Goal: Information Seeking & Learning: Compare options

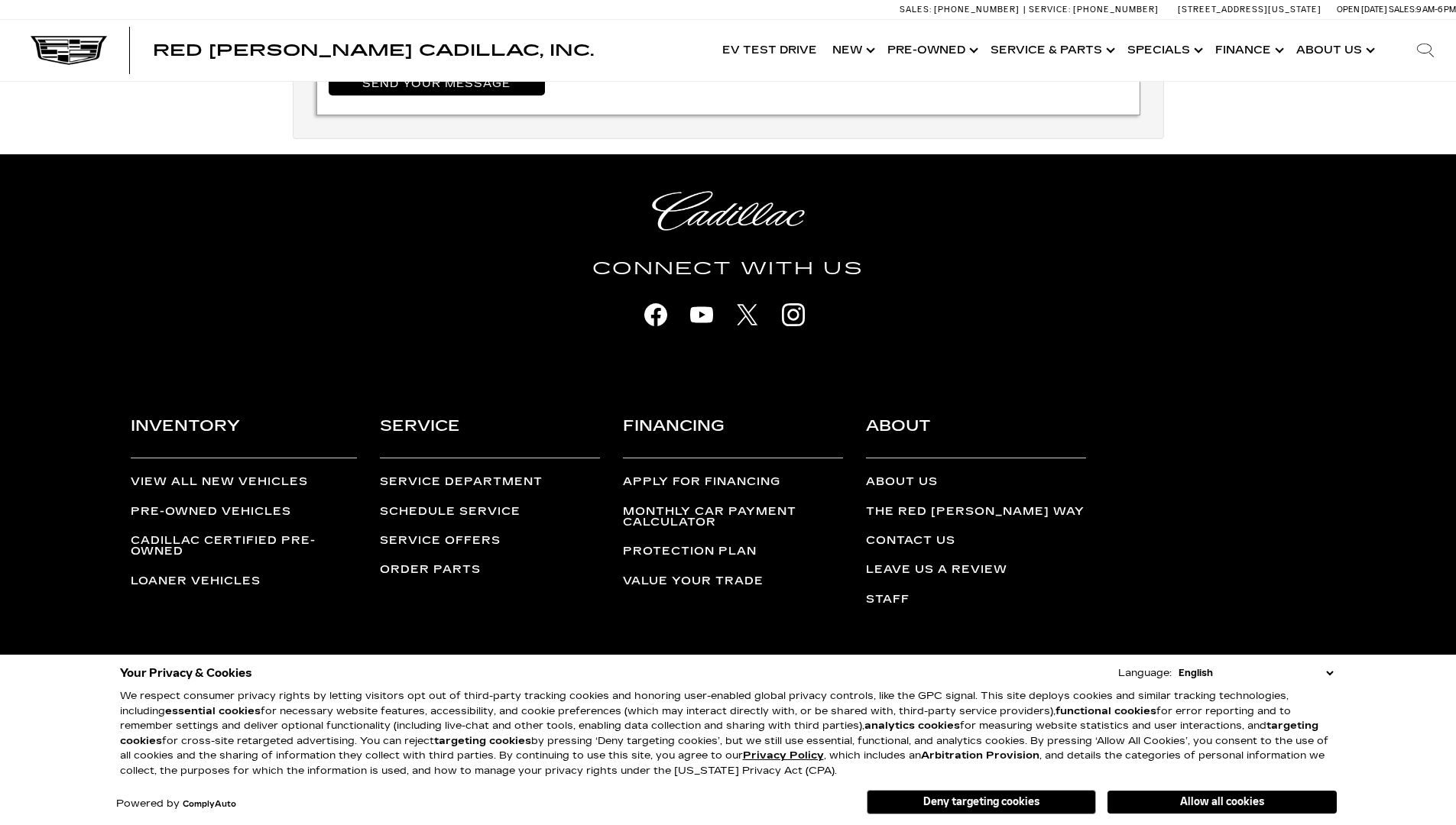
scroll to position [3258, 0]
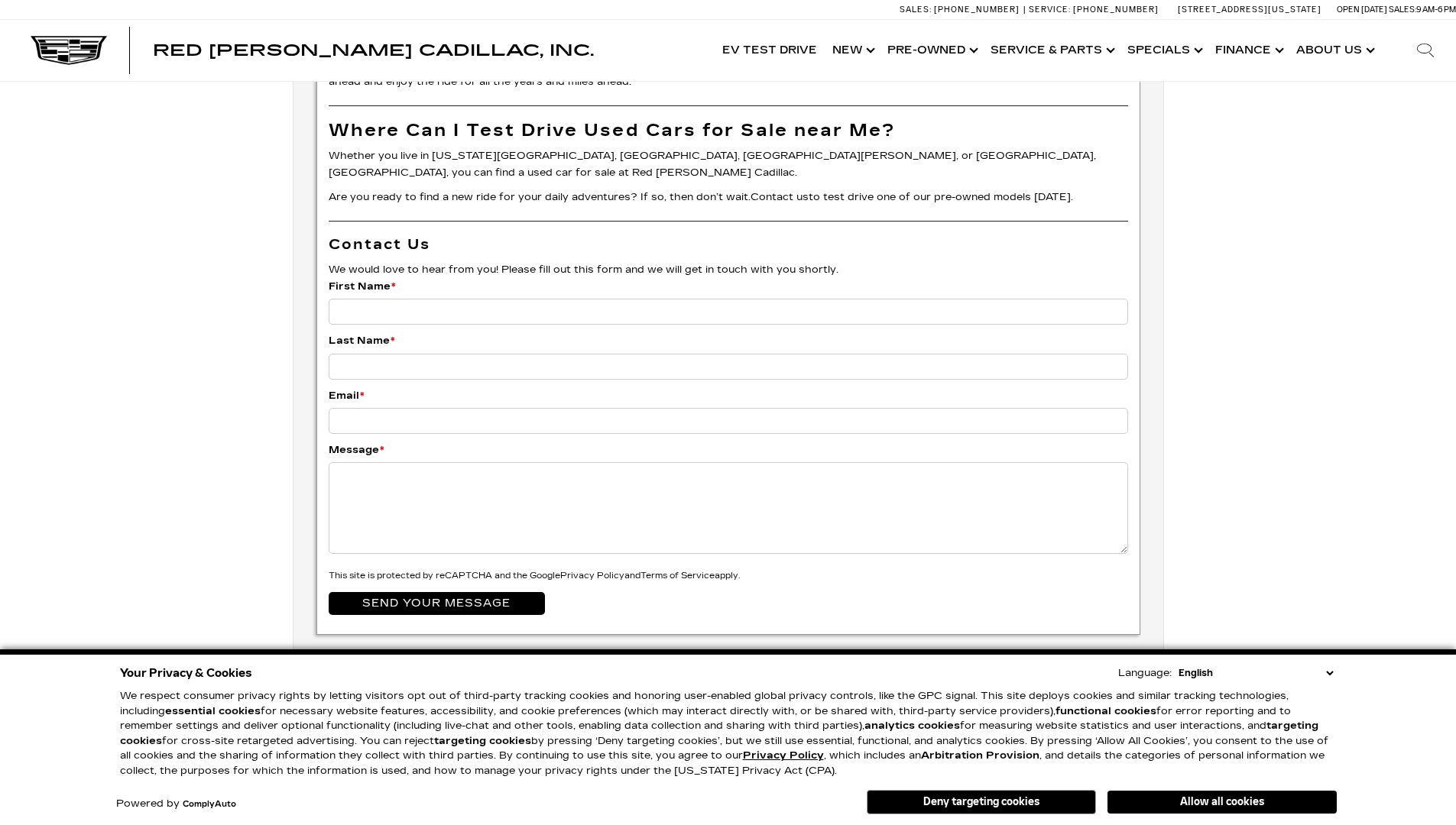
scroll to position [2450, 0]
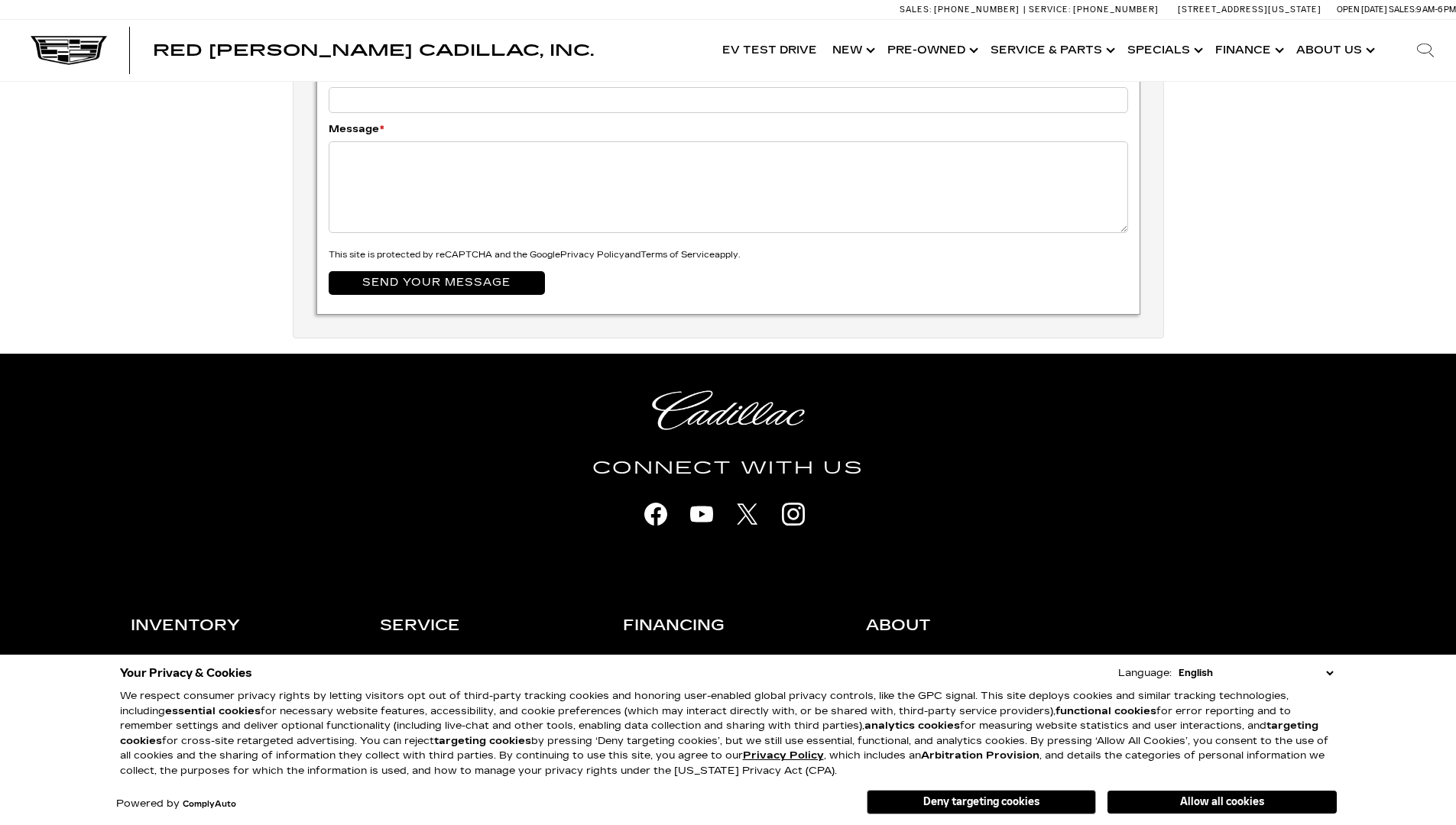
scroll to position [3143, 0]
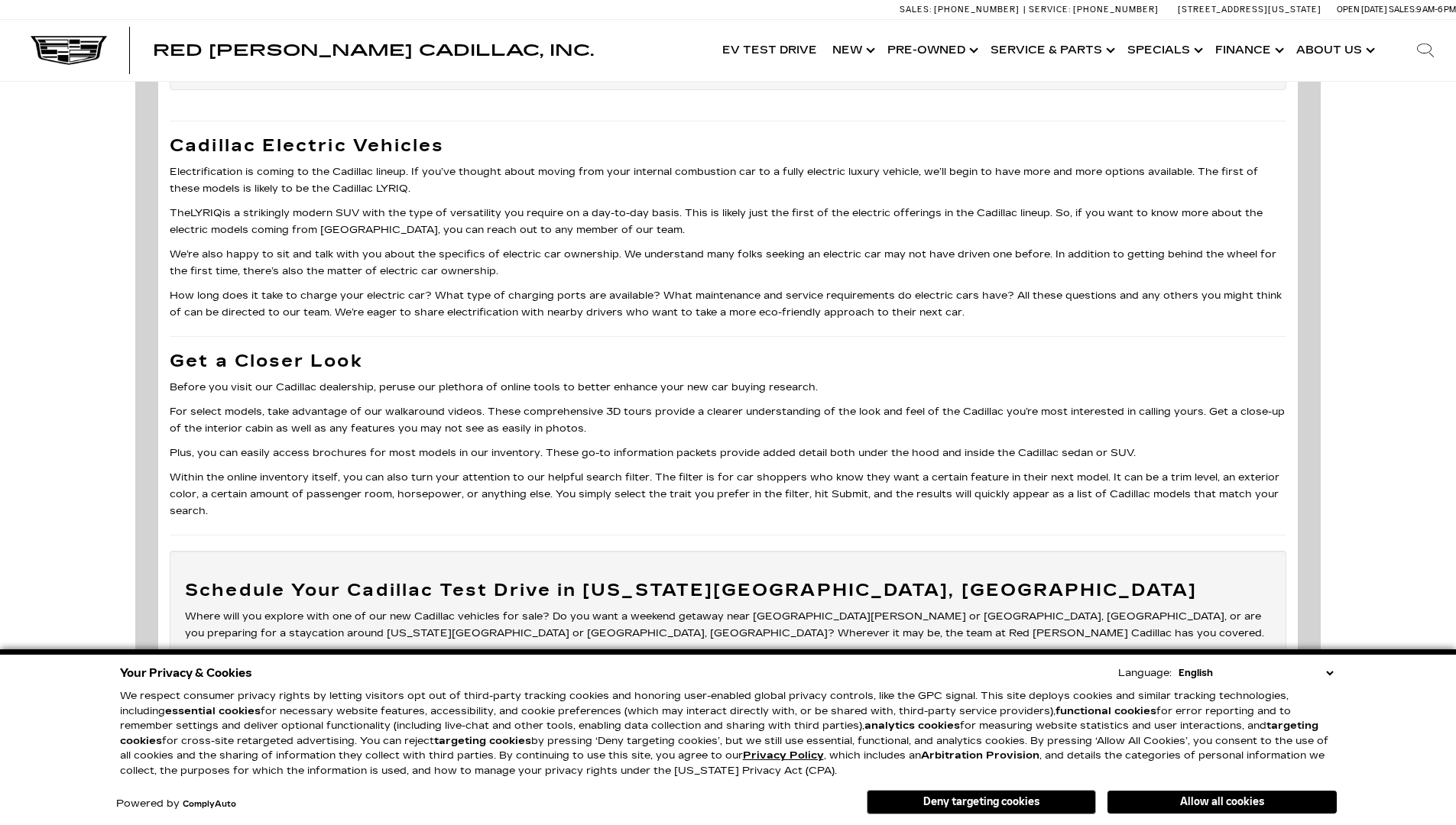
scroll to position [5444, 0]
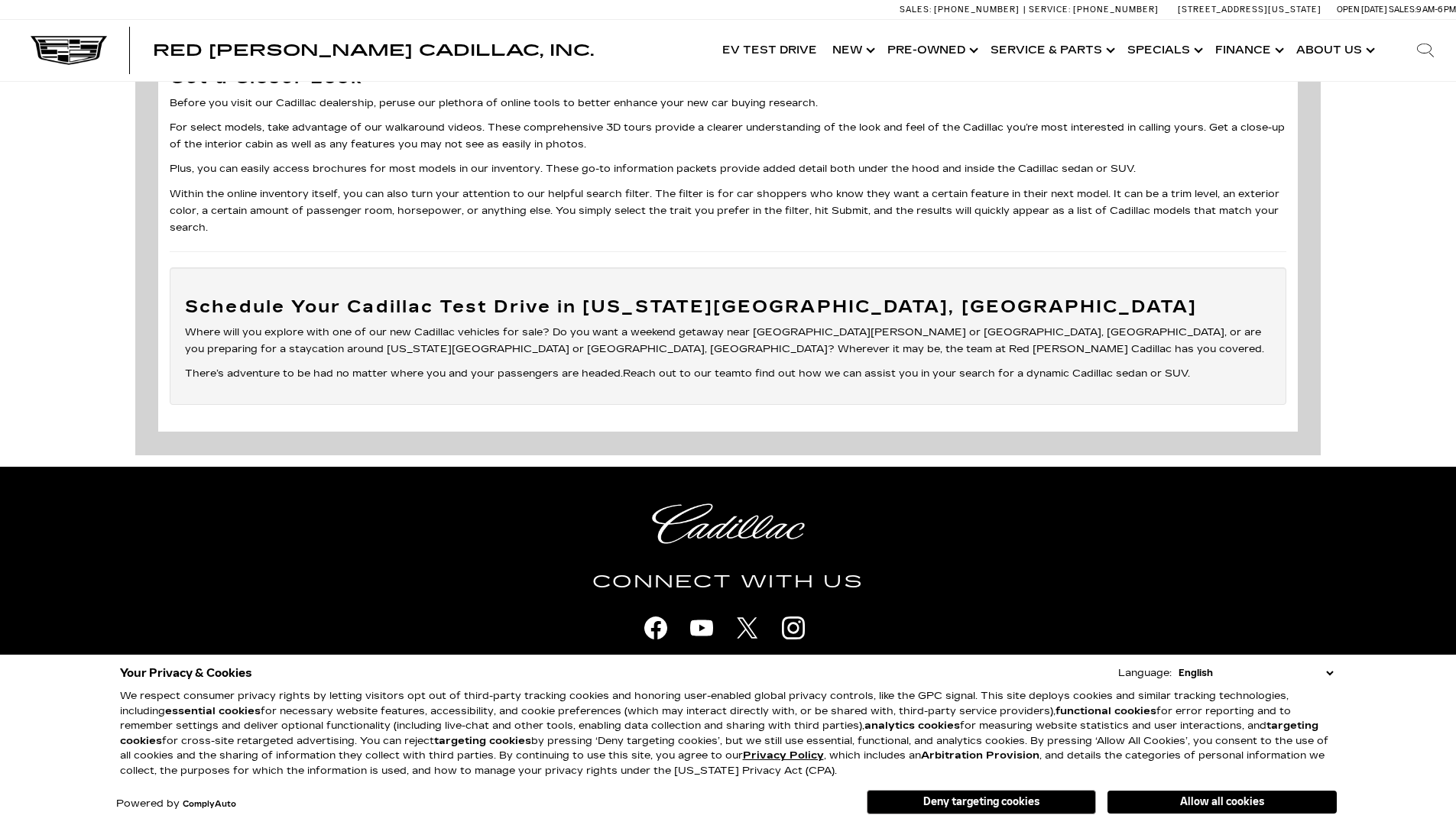
scroll to position [3383, 0]
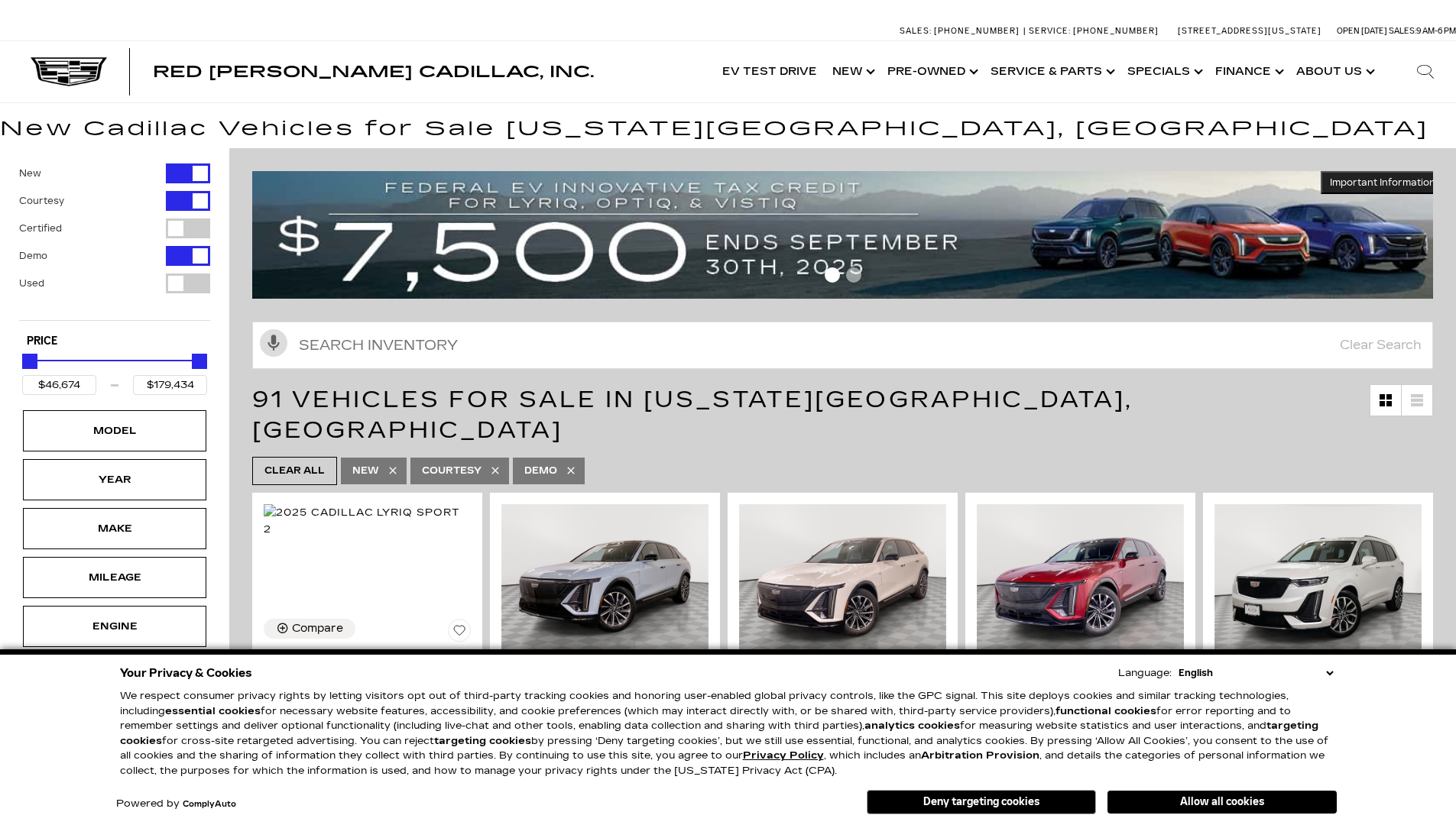
scroll to position [3285, 0]
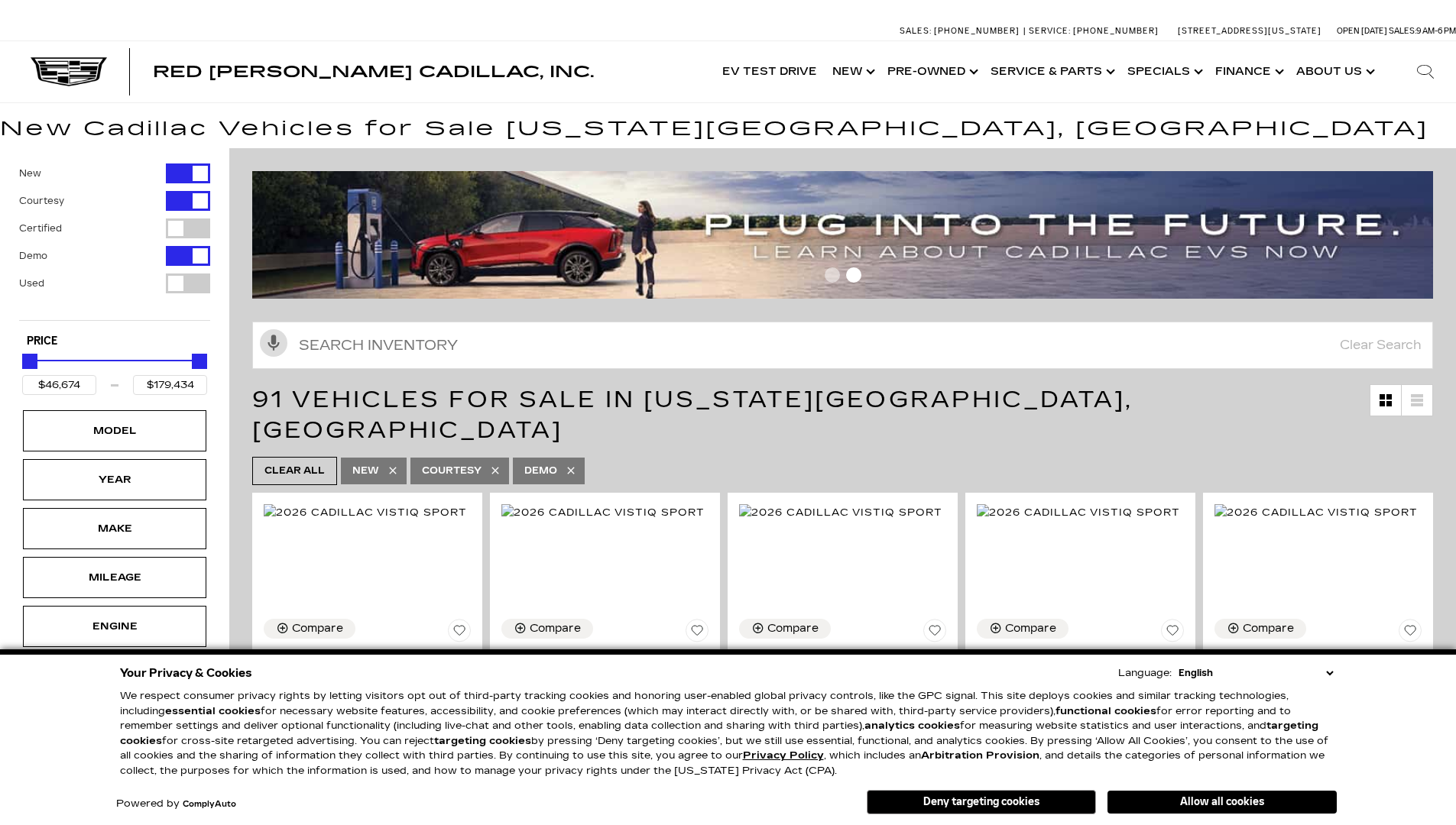
scroll to position [3035, 0]
